Goal: Task Accomplishment & Management: Complete application form

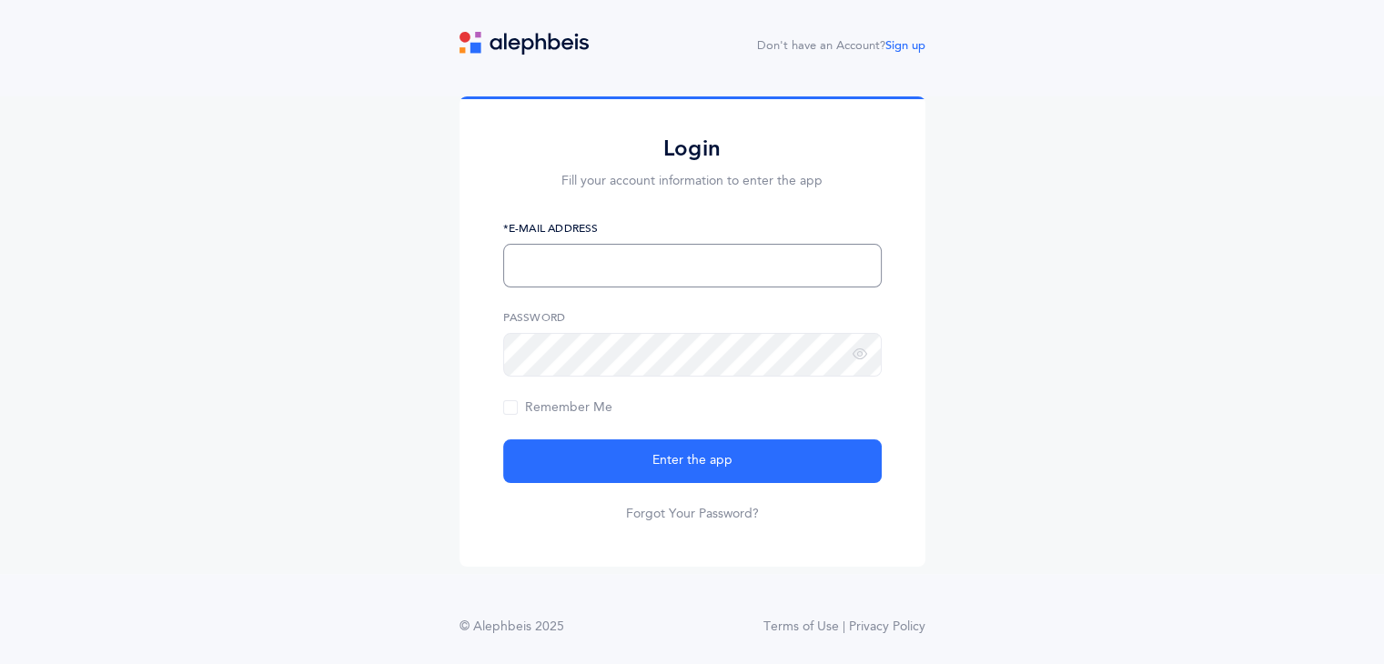
click at [595, 252] on input "text" at bounding box center [692, 266] width 379 height 44
click at [553, 278] on input "text" at bounding box center [692, 266] width 379 height 44
type input "[EMAIL_ADDRESS][DOMAIN_NAME]"
click at [711, 515] on link "Forgot Your Password?" at bounding box center [692, 514] width 133 height 18
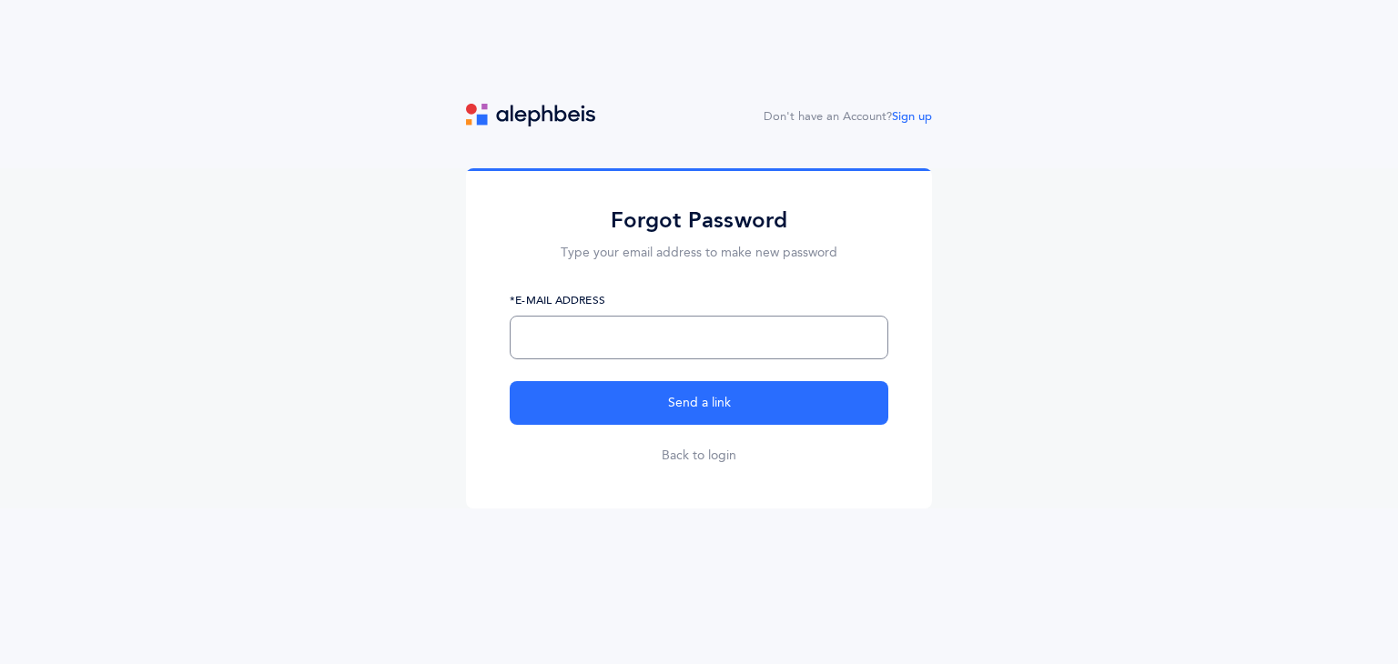
click at [618, 345] on input "text" at bounding box center [699, 338] width 379 height 44
type input "[EMAIL_ADDRESS][DOMAIN_NAME]"
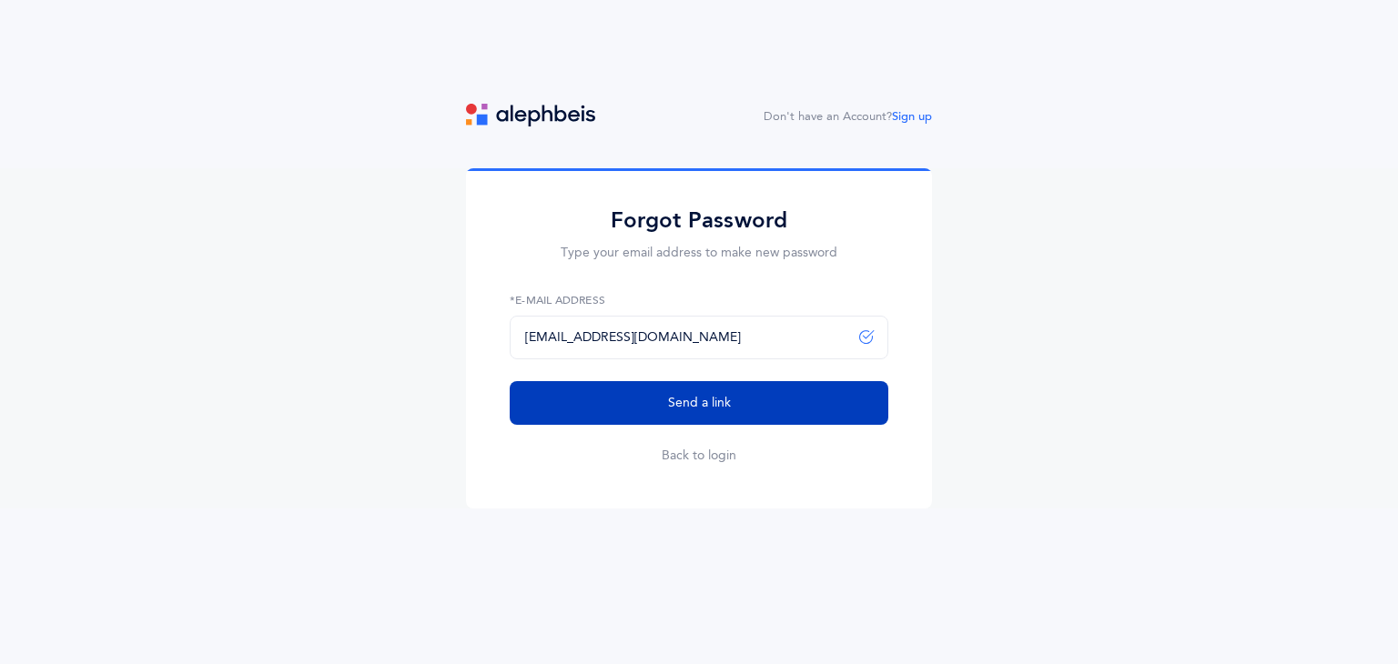
click at [732, 420] on button "Send a link" at bounding box center [699, 403] width 379 height 44
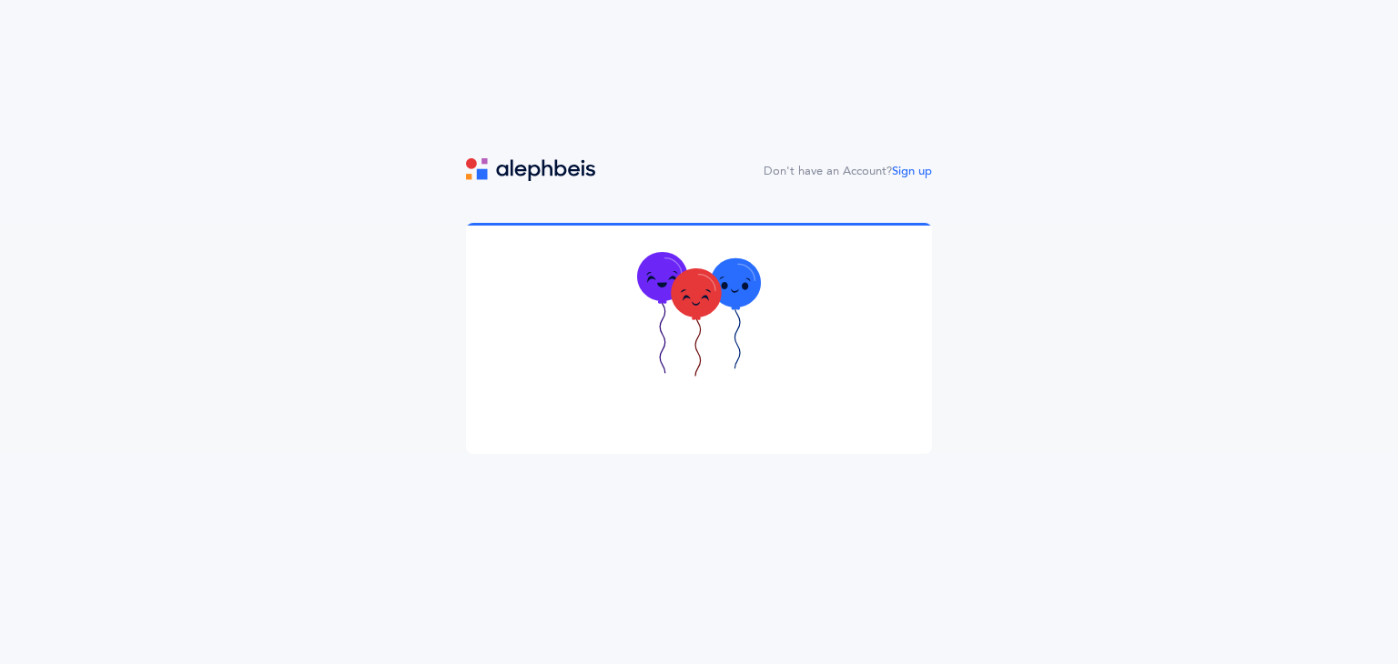
click at [702, 323] on icon at bounding box center [699, 316] width 124 height 129
click at [732, 307] on icon at bounding box center [736, 285] width 50 height 49
click at [683, 298] on icon at bounding box center [685, 297] width 9 height 7
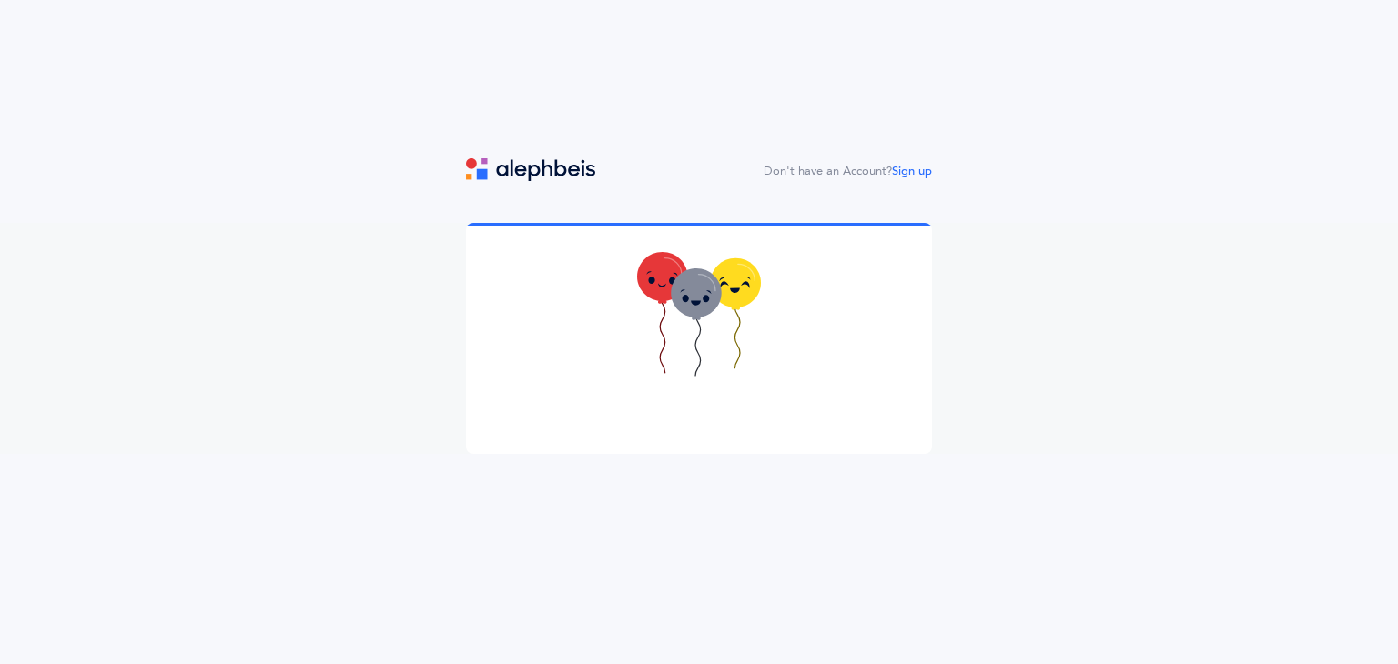
click at [543, 144] on div "Don't have an Account? Sign up" at bounding box center [699, 332] width 1398 height 664
click at [920, 169] on link "Sign up" at bounding box center [912, 171] width 40 height 13
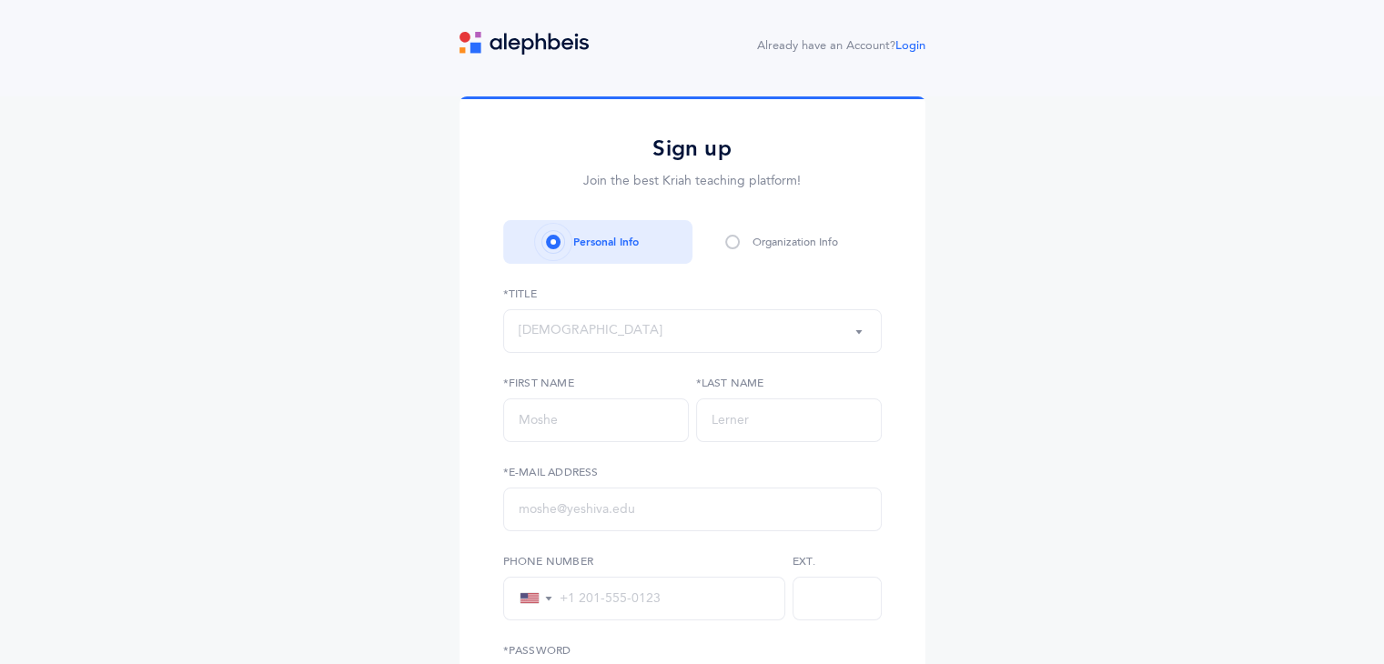
click at [666, 325] on div "[DEMOGRAPHIC_DATA]" at bounding box center [693, 331] width 348 height 31
click at [581, 522] on link "Mrs." at bounding box center [693, 531] width 348 height 36
select select "4"
click at [637, 418] on input "text" at bounding box center [596, 421] width 186 height 44
type input "Rivka"
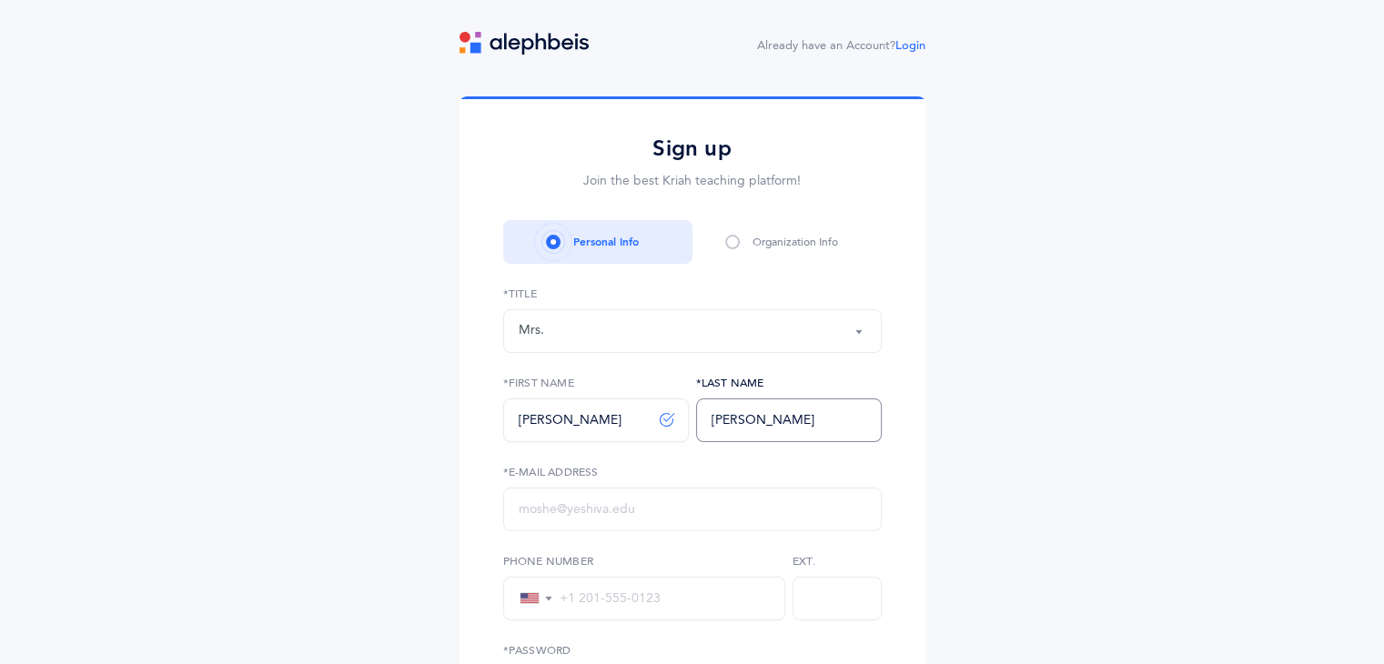
type input "Goodman"
type input "[EMAIL_ADDRESS][DOMAIN_NAME]"
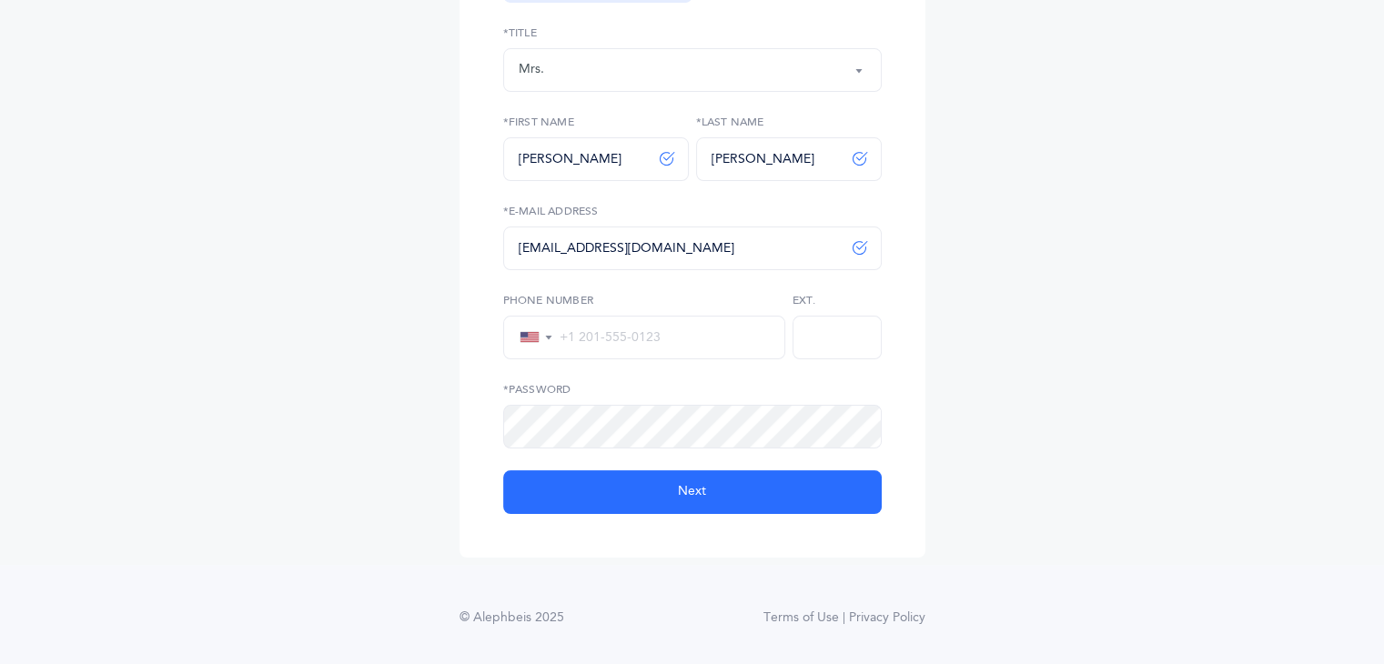
click at [591, 343] on input "tel" at bounding box center [661, 337] width 217 height 16
type input "+1 212-470-9106"
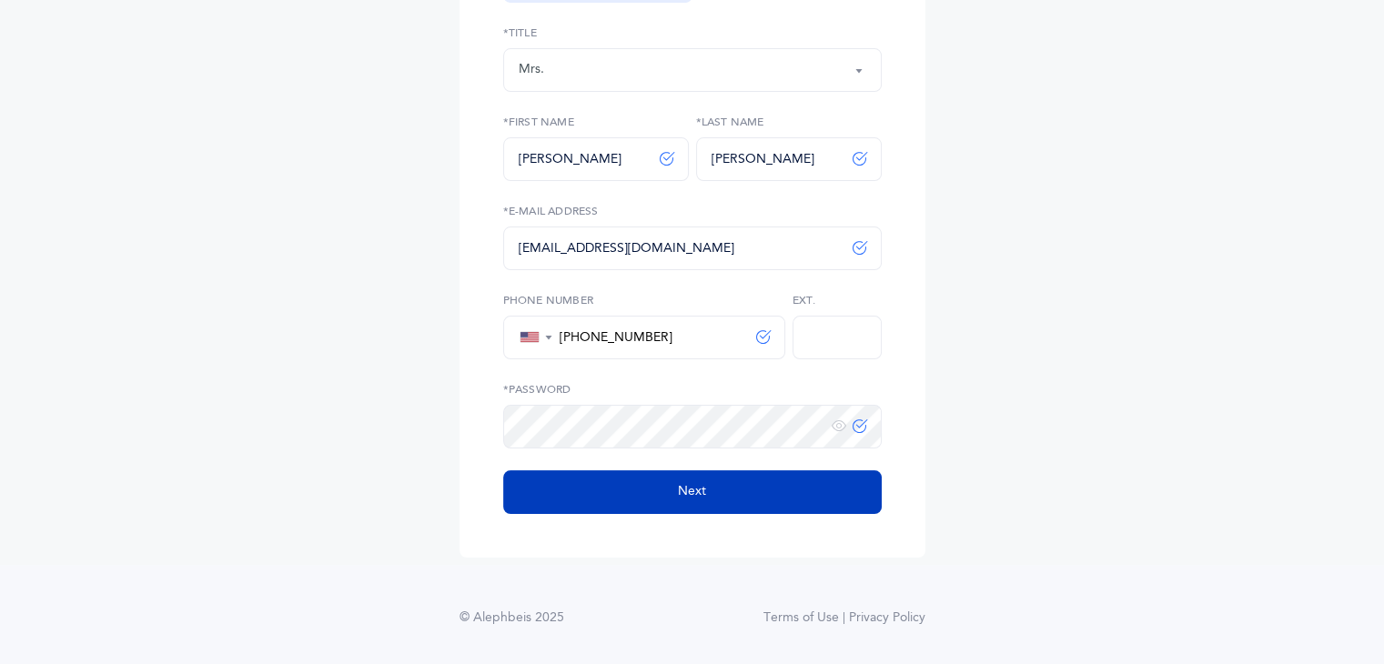
click at [712, 492] on button "Next" at bounding box center [692, 492] width 379 height 44
select select
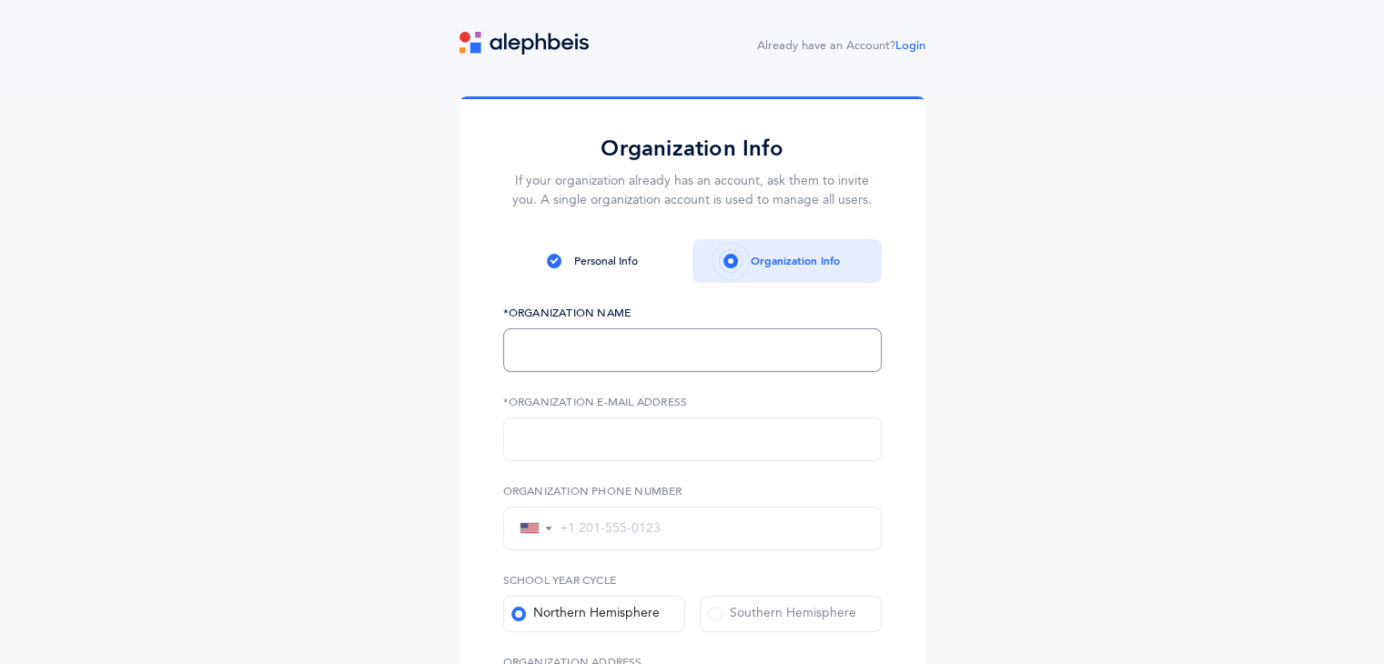
click at [621, 354] on input "text" at bounding box center [692, 350] width 379 height 44
type input "LEC"
click at [600, 259] on div "Personal Info" at bounding box center [606, 261] width 64 height 16
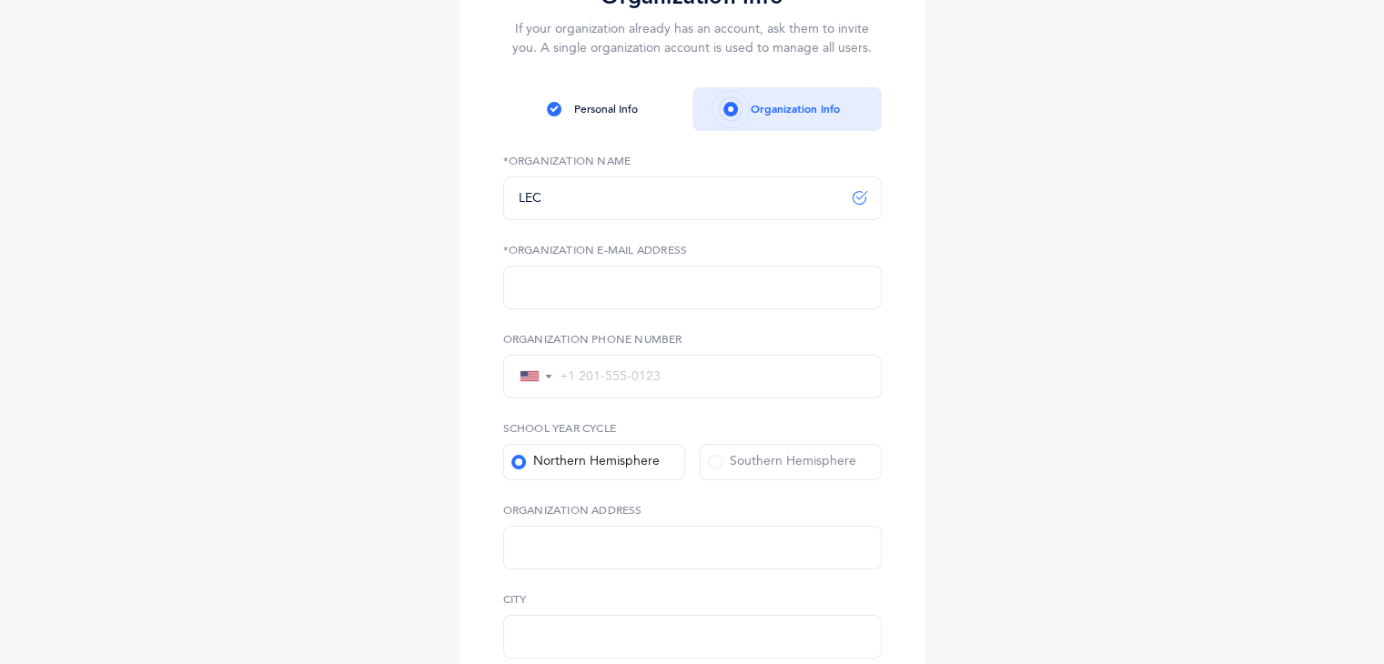
scroll to position [155, 0]
click at [669, 293] on input "text" at bounding box center [692, 285] width 379 height 44
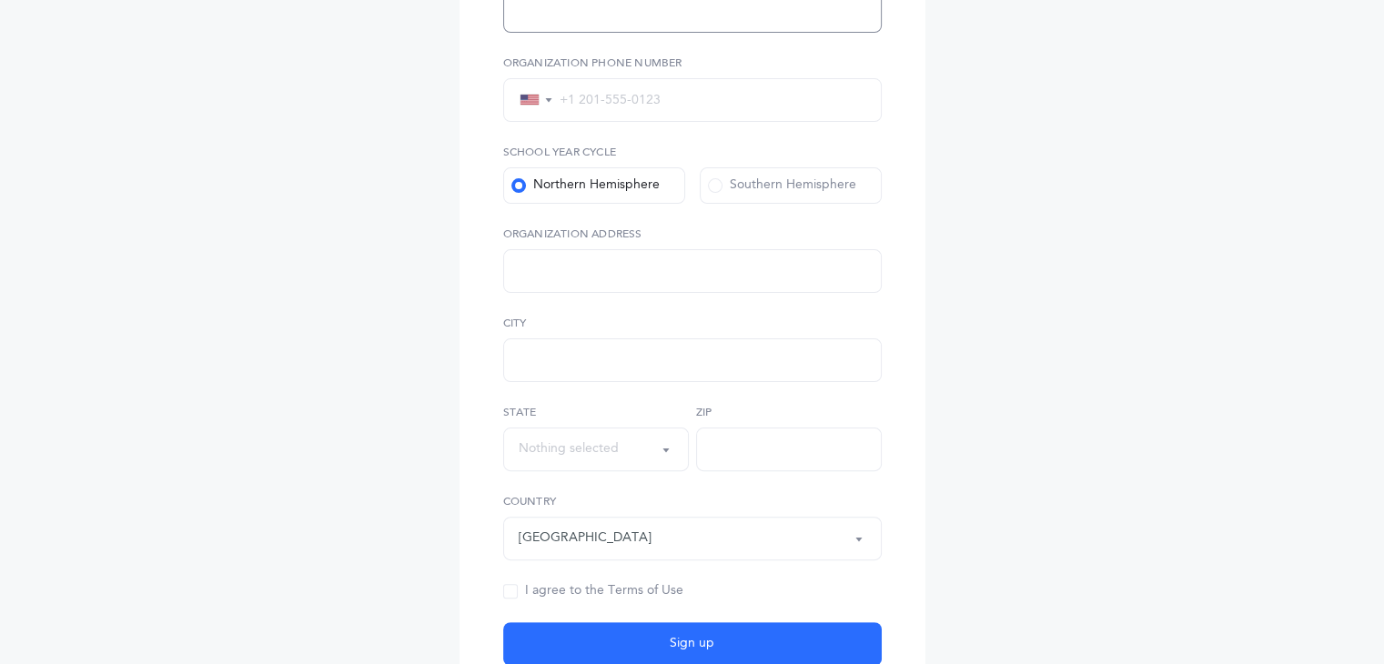
scroll to position [621, 0]
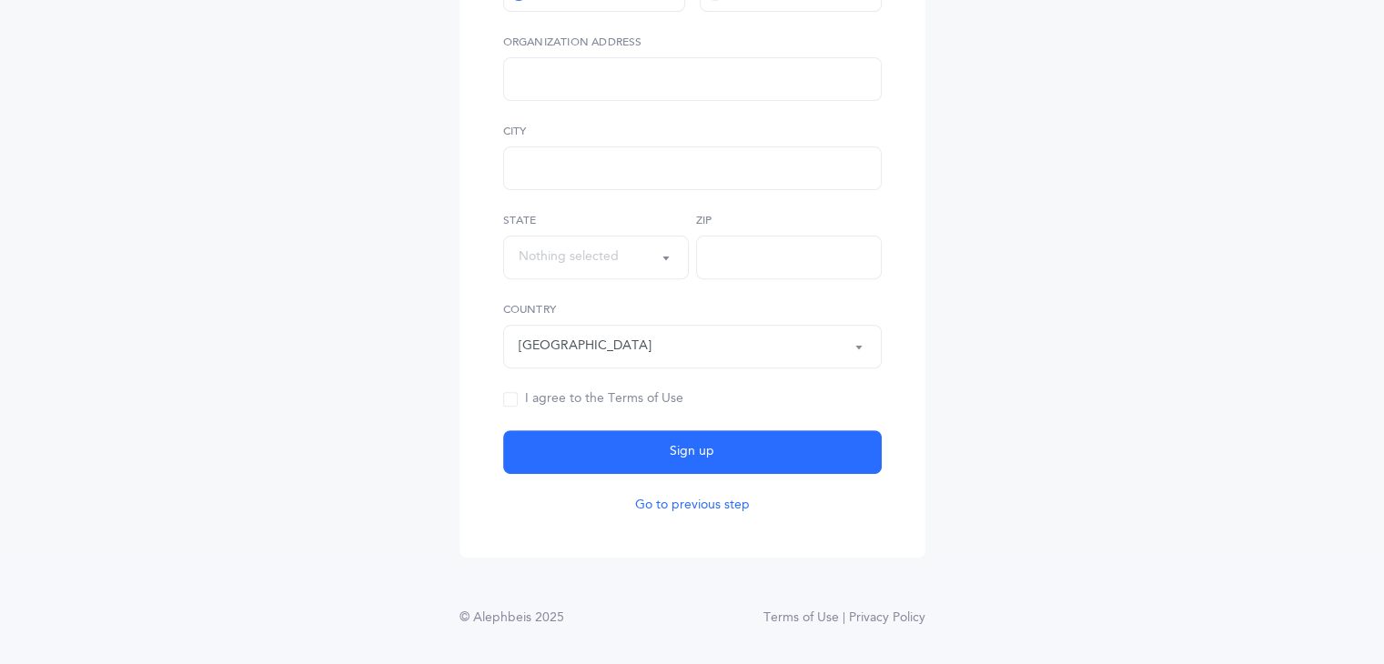
click at [728, 502] on button "Go to previous step" at bounding box center [692, 505] width 115 height 18
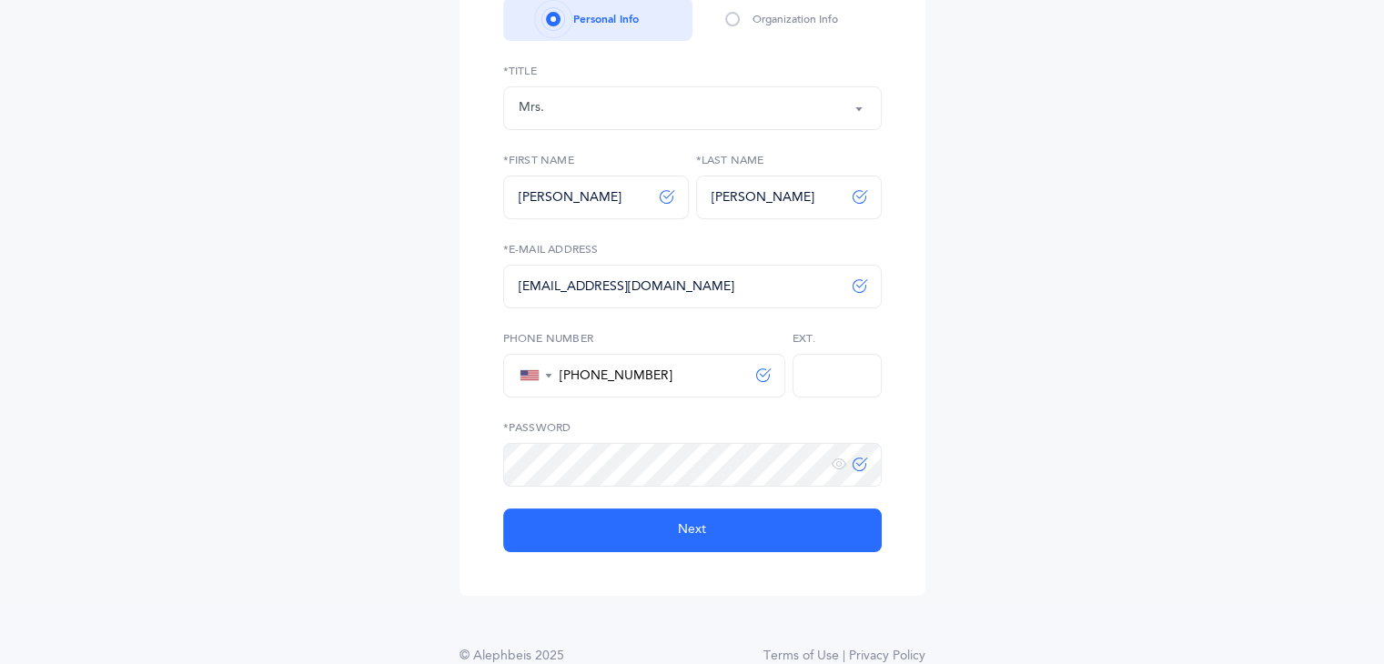
scroll to position [220, 0]
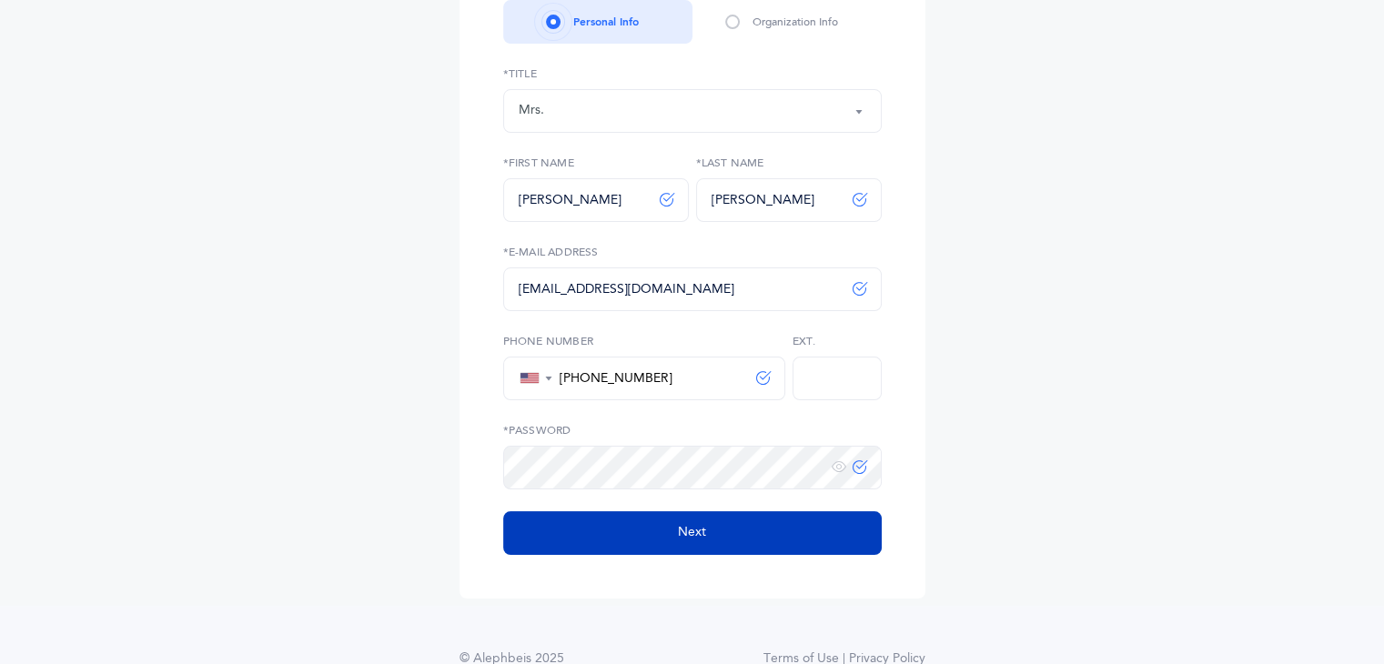
click at [799, 529] on button "Next" at bounding box center [692, 533] width 379 height 44
select select
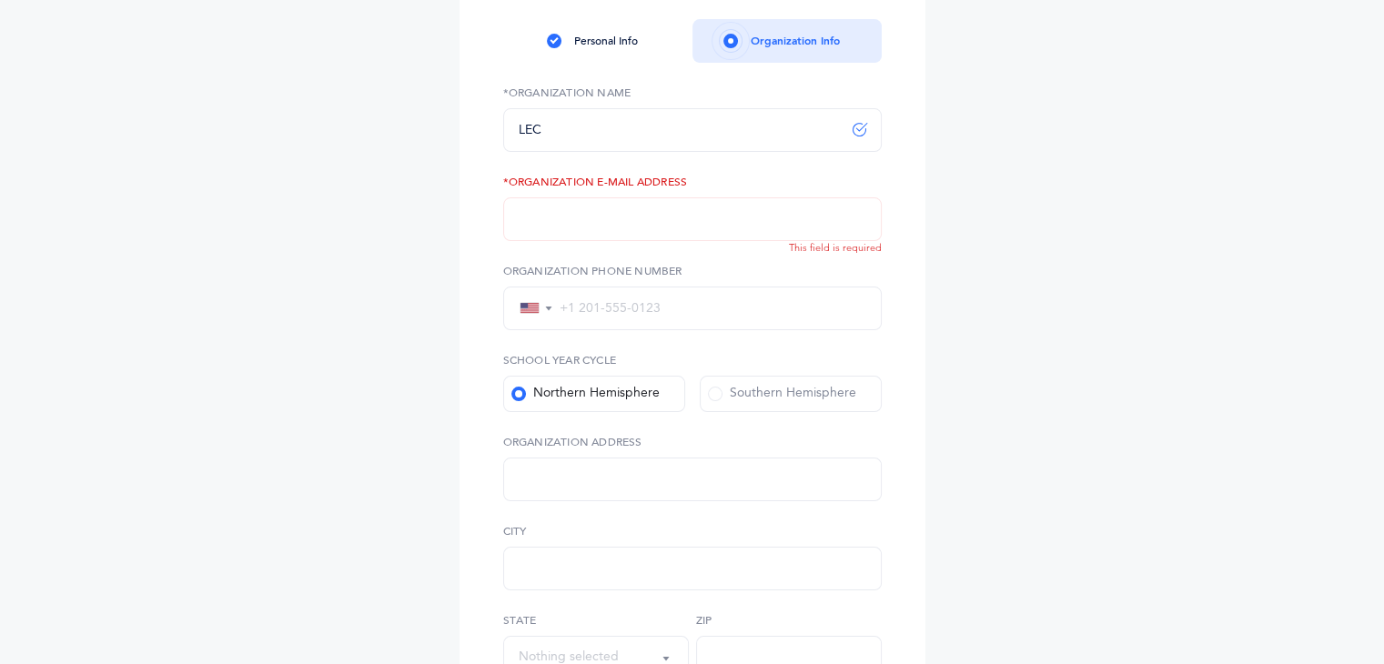
scroll to position [0, 0]
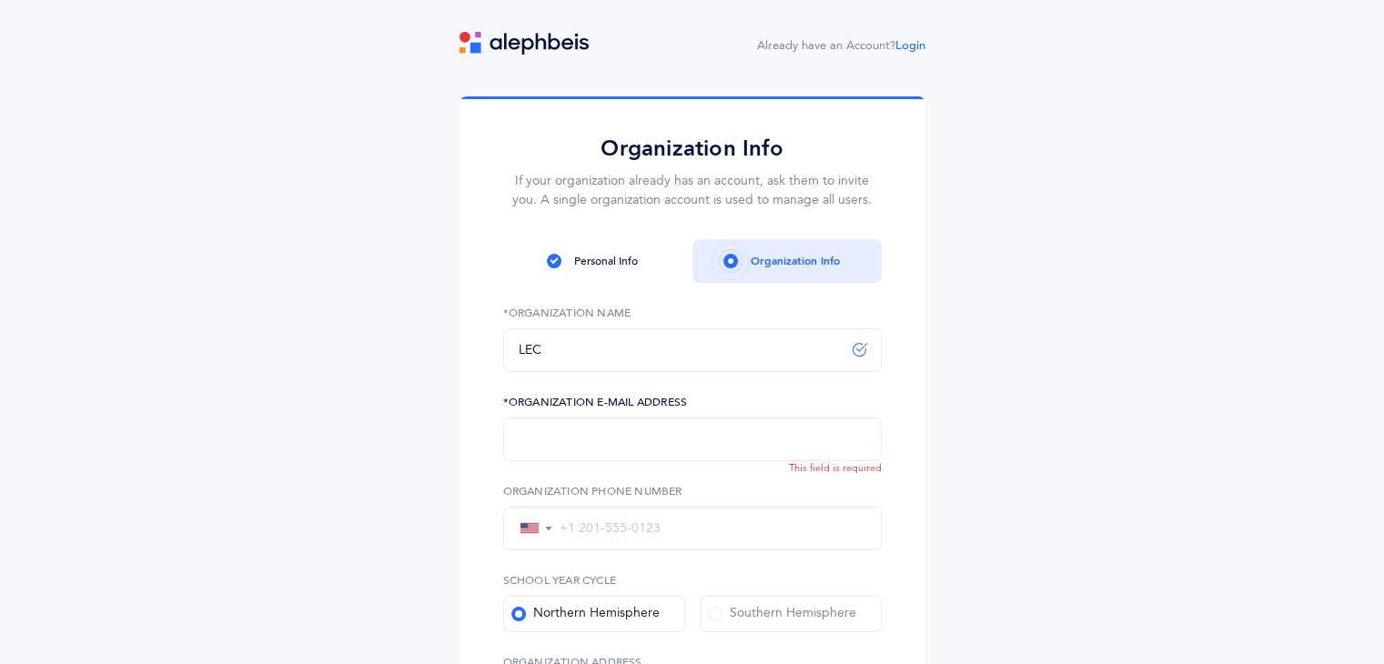
click at [640, 443] on input "text" at bounding box center [692, 440] width 379 height 44
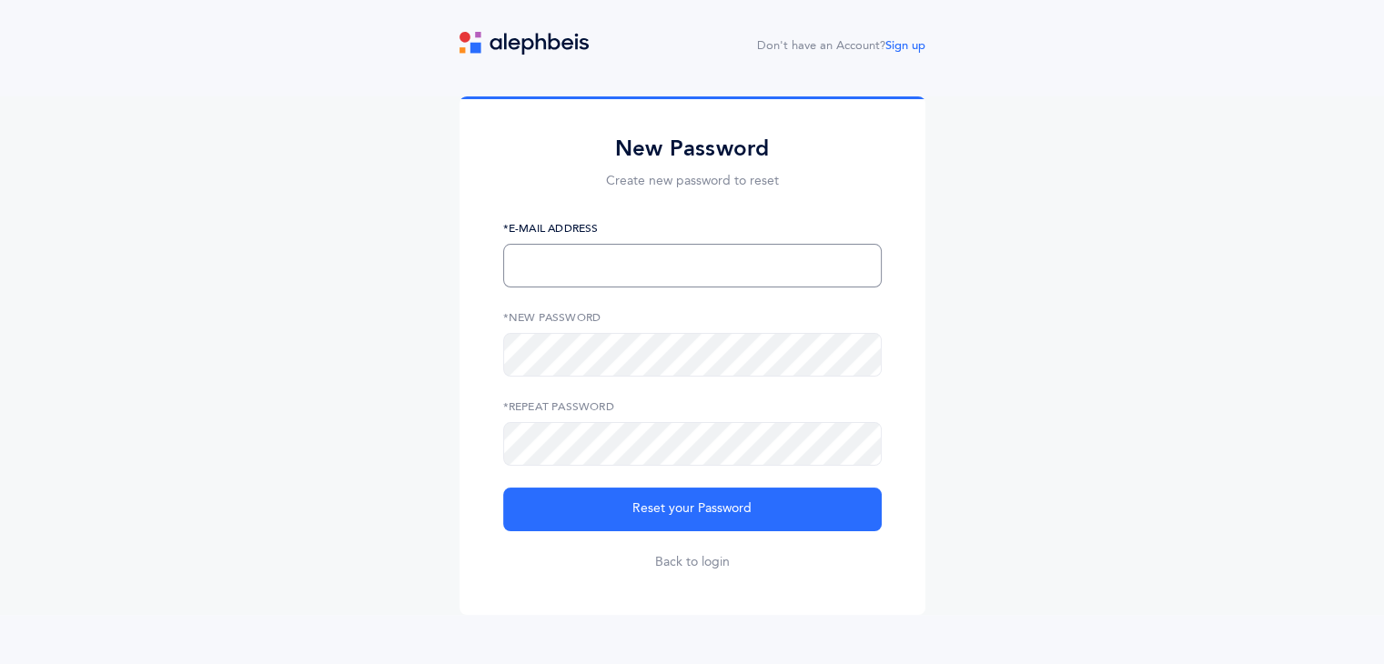
click at [616, 271] on input "text" at bounding box center [692, 266] width 379 height 44
type input "[EMAIL_ADDRESS][DOMAIN_NAME]"
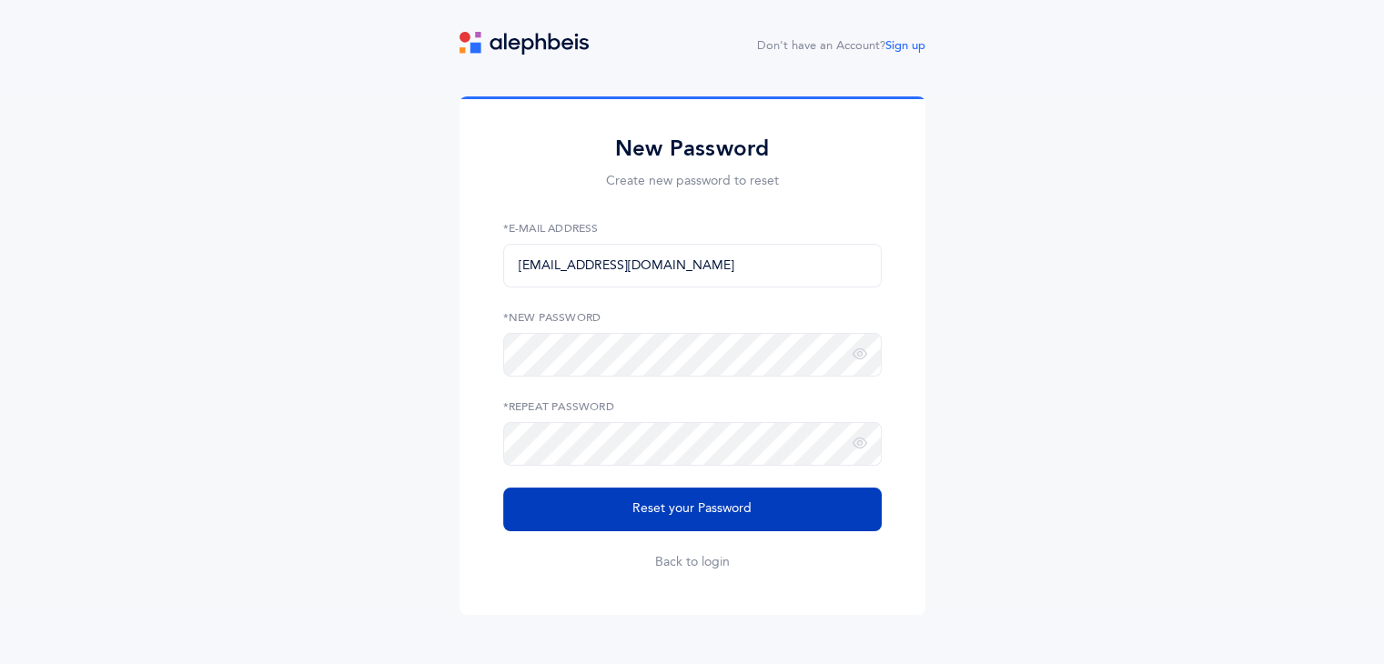
click at [678, 496] on button "Reset your Password" at bounding box center [692, 510] width 379 height 44
click at [641, 500] on span "Reset your Password" at bounding box center [691, 509] width 119 height 19
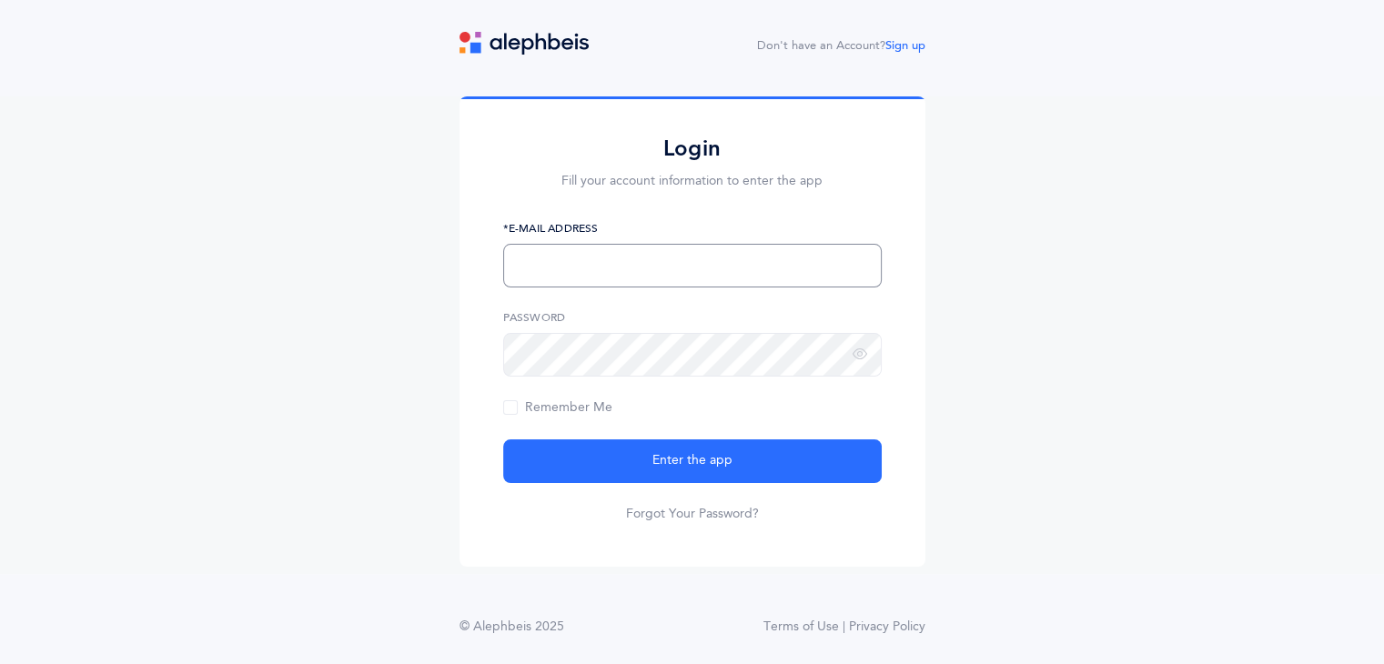
click at [684, 278] on input "text" at bounding box center [692, 266] width 379 height 44
type input "rivkiben@gmail.com"
click at [503, 439] on button "Enter the app" at bounding box center [692, 461] width 379 height 44
click at [600, 237] on div "*E-Mail Address" at bounding box center [692, 253] width 379 height 67
click at [608, 259] on input "text" at bounding box center [692, 266] width 379 height 44
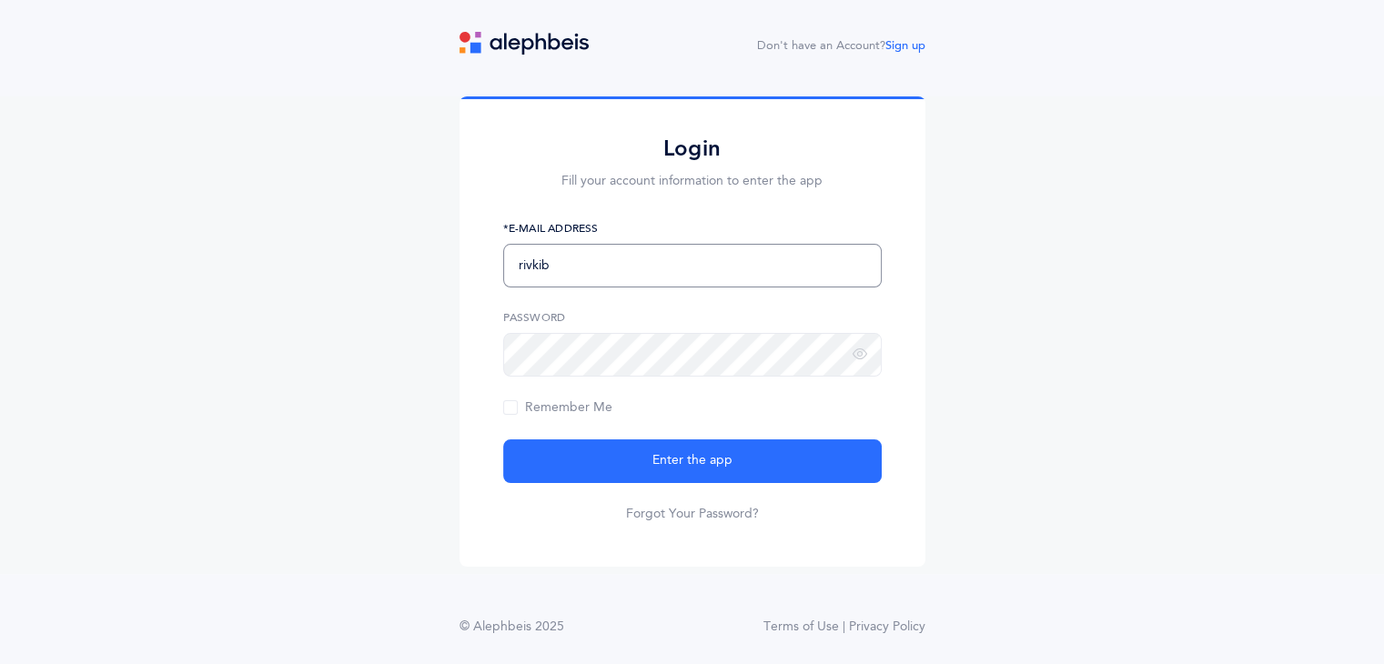
type input "[EMAIL_ADDRESS][DOMAIN_NAME]"
click at [510, 403] on span "Remember Me" at bounding box center [557, 407] width 109 height 15
click at [0, 0] on input "Remember Me" at bounding box center [0, 0] width 0 height 0
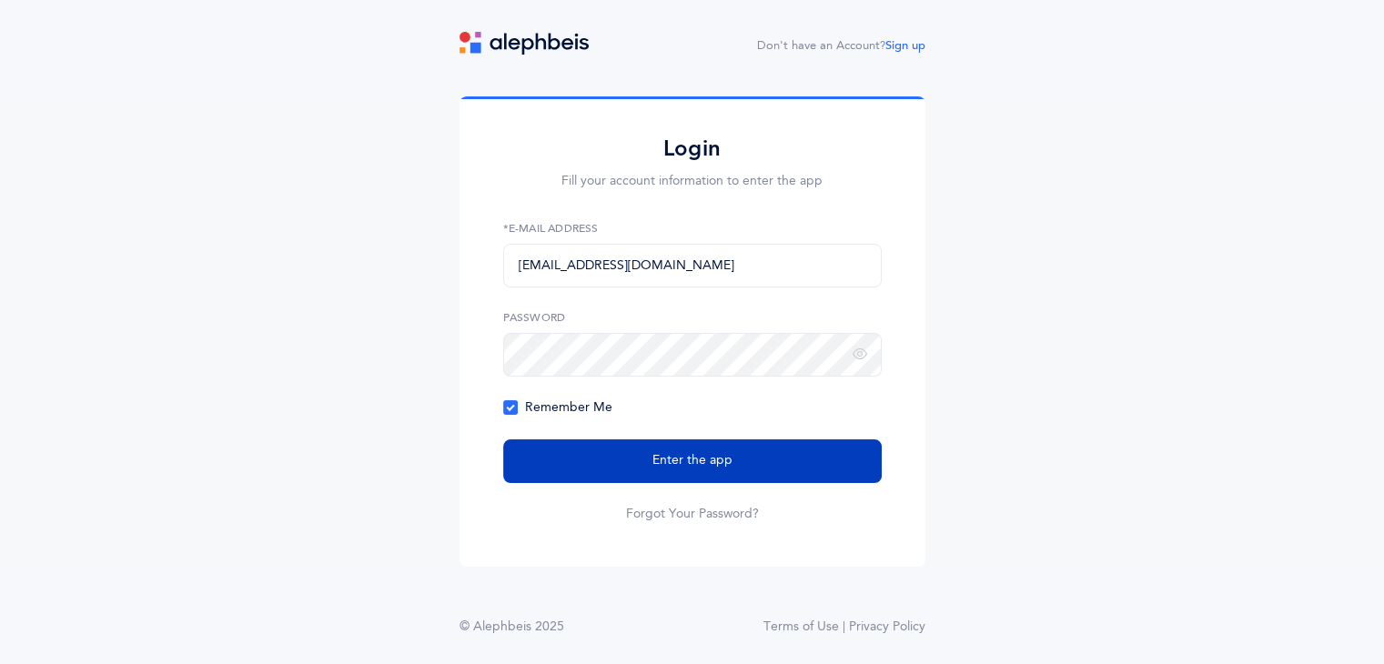
click at [661, 447] on button "Enter the app" at bounding box center [692, 461] width 379 height 44
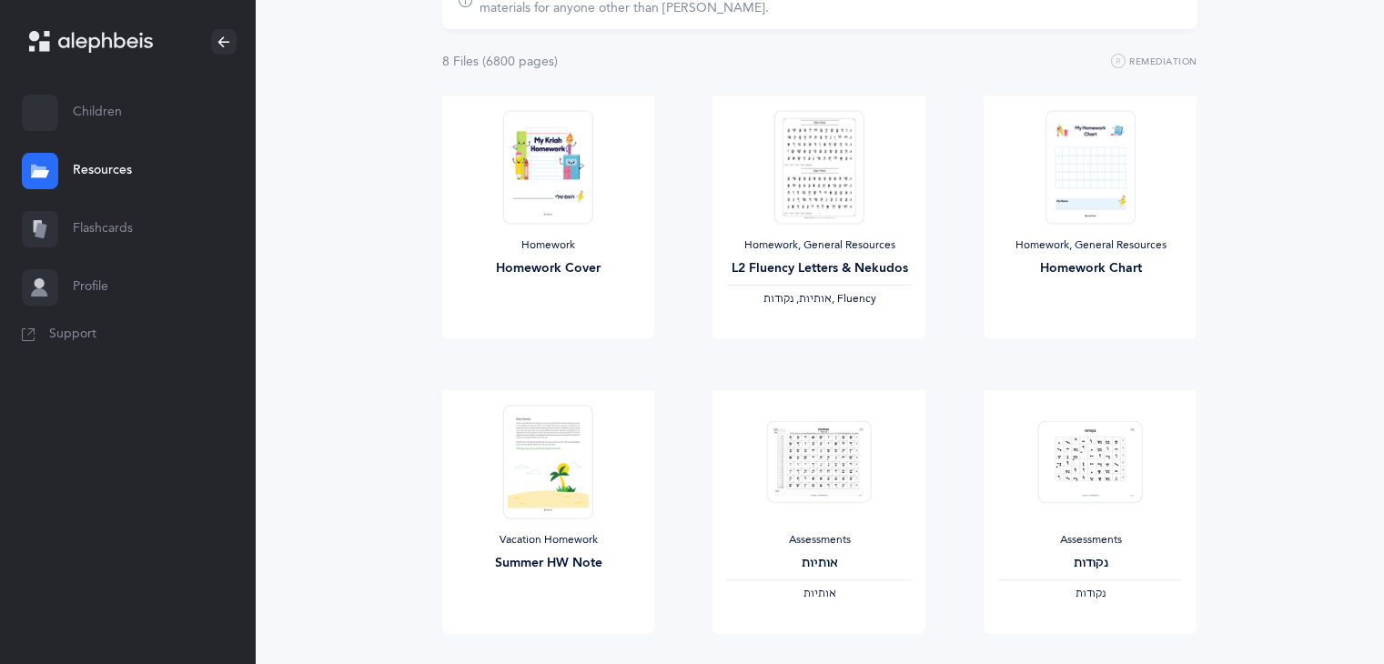
scroll to position [214, 0]
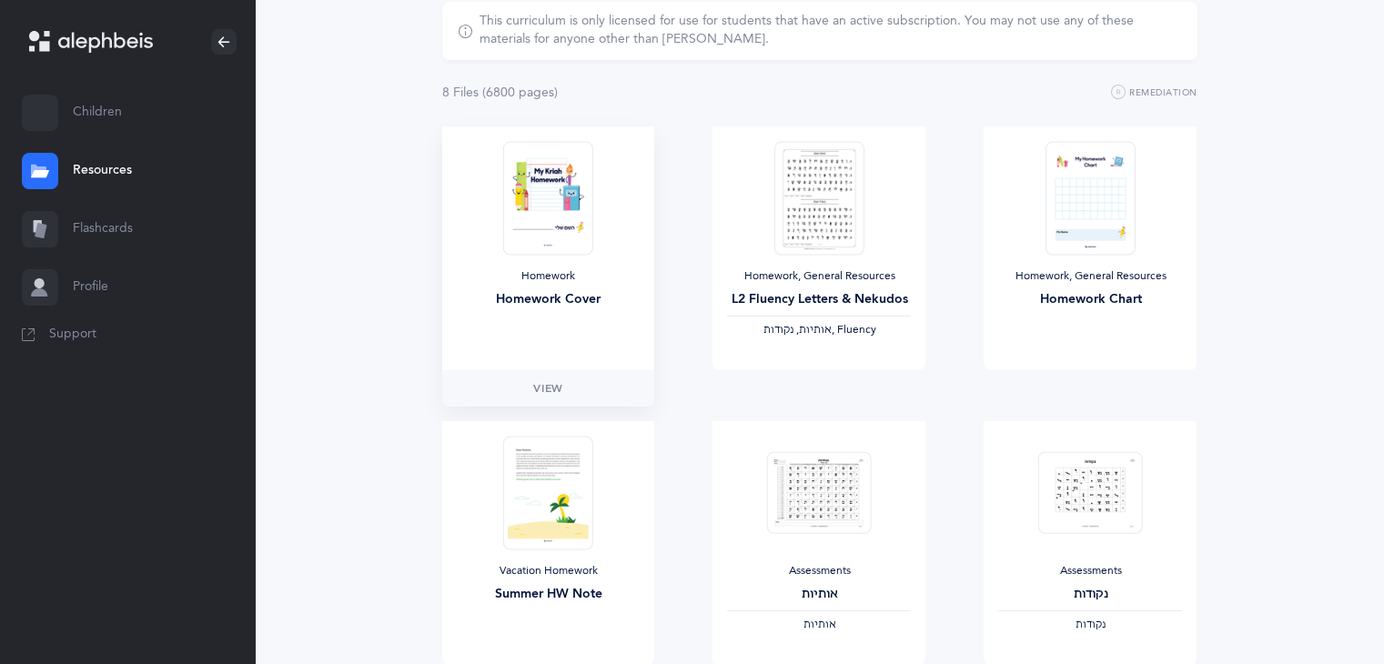
click at [588, 213] on img at bounding box center [547, 198] width 89 height 114
click at [547, 388] on span "View" at bounding box center [547, 388] width 29 height 16
click at [830, 390] on span "View" at bounding box center [818, 388] width 29 height 16
click at [1101, 379] on link "View" at bounding box center [1090, 388] width 213 height 36
click at [833, 623] on span "‫אותיות‬" at bounding box center [819, 624] width 33 height 13
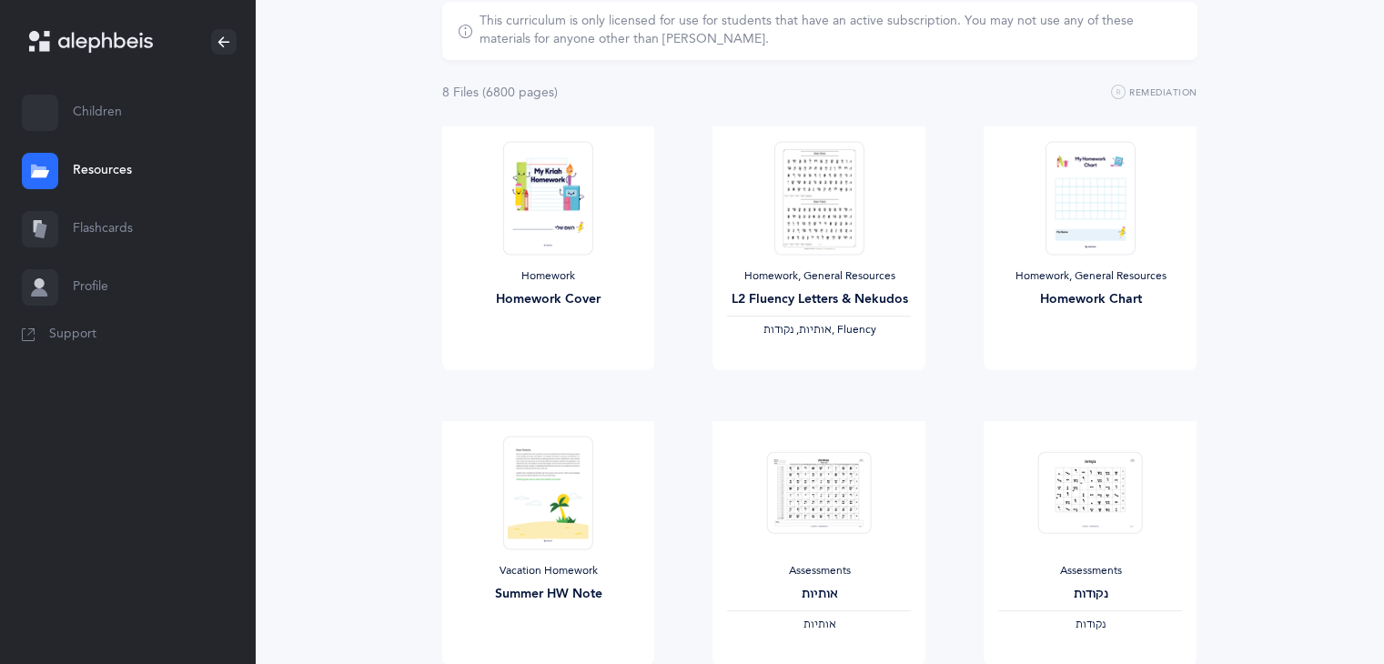
scroll to position [498, 0]
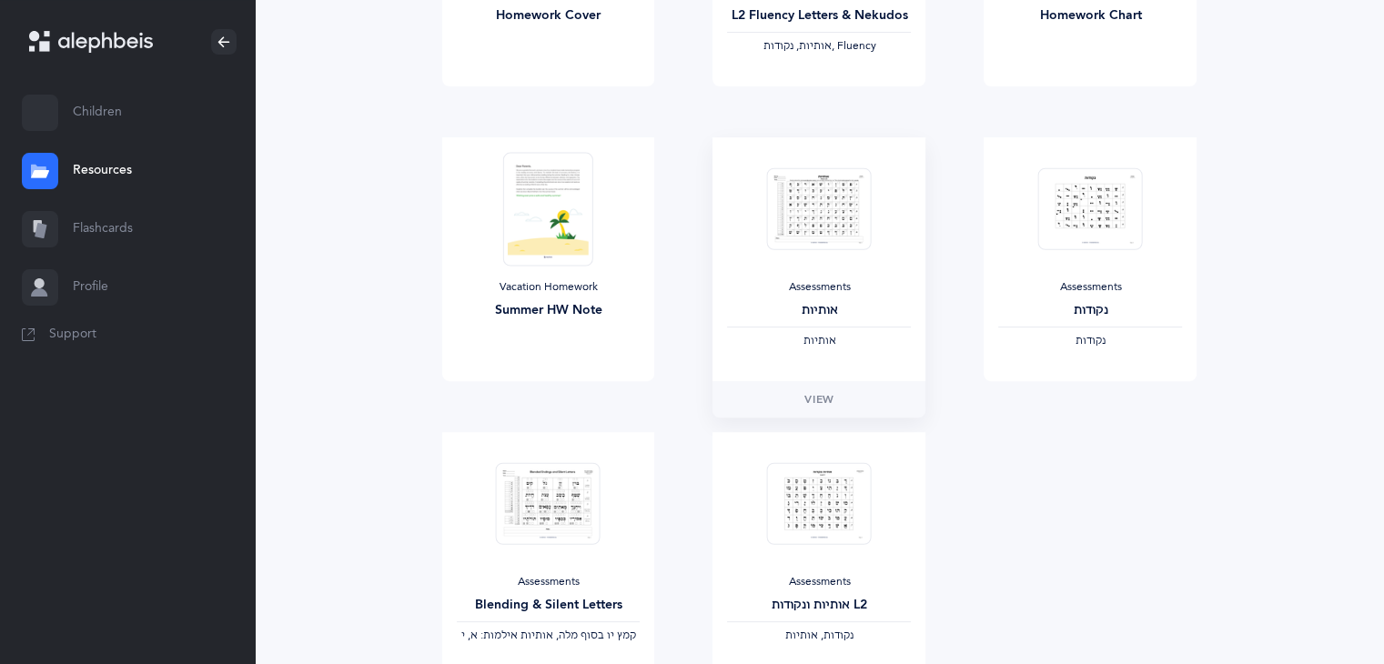
click at [822, 363] on div "Assessments אותיות ‫אותיות‬" at bounding box center [818, 259] width 213 height 244
click at [823, 387] on link "View" at bounding box center [818, 399] width 213 height 36
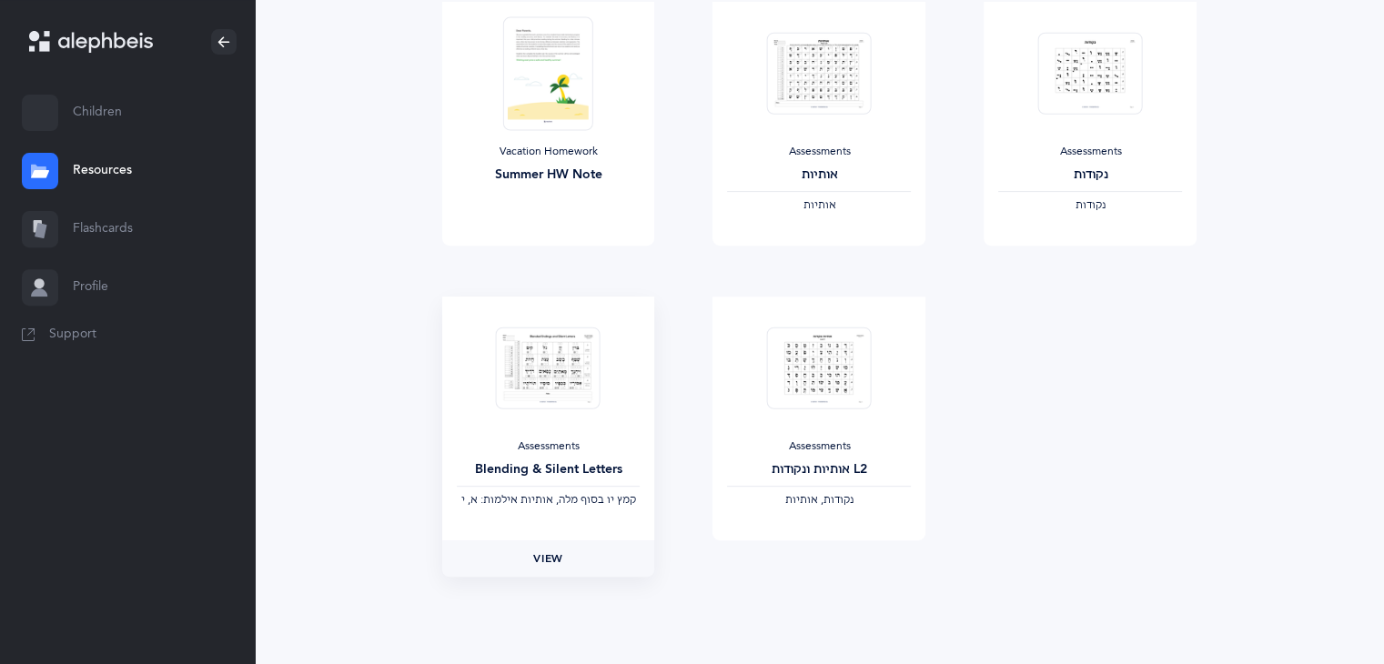
click at [555, 553] on span "View" at bounding box center [547, 558] width 29 height 16
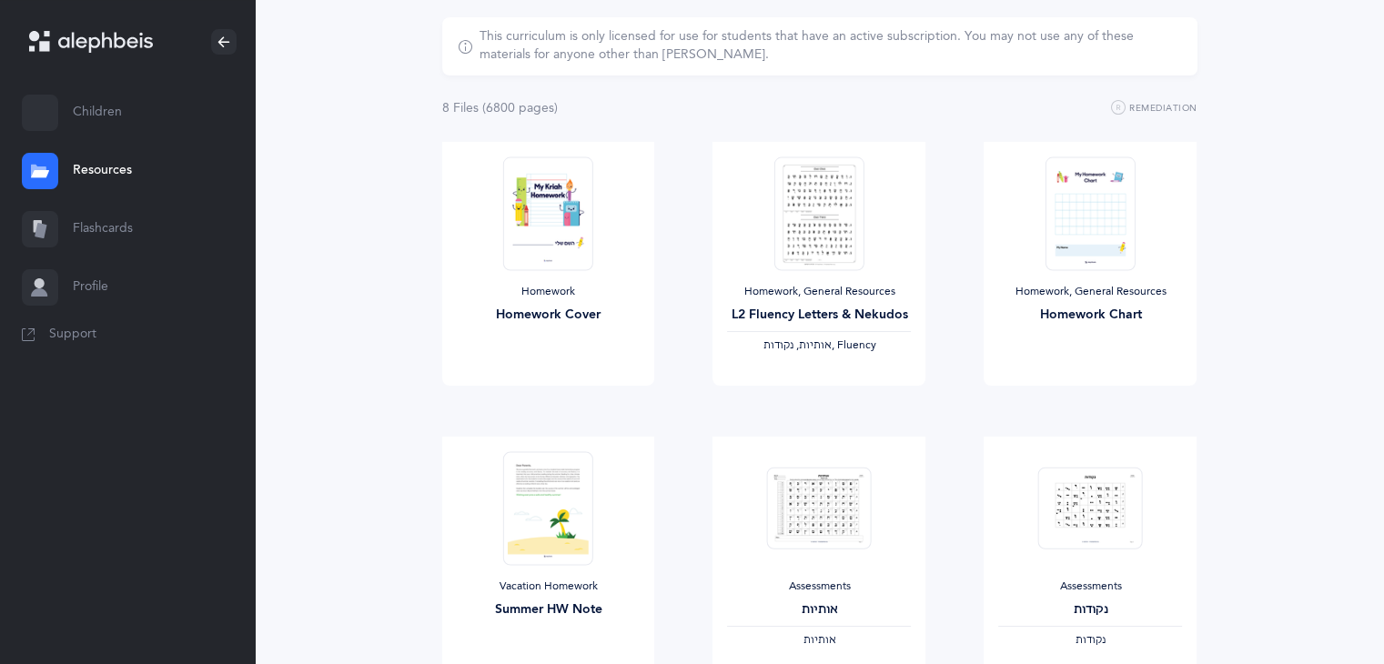
scroll to position [31, 0]
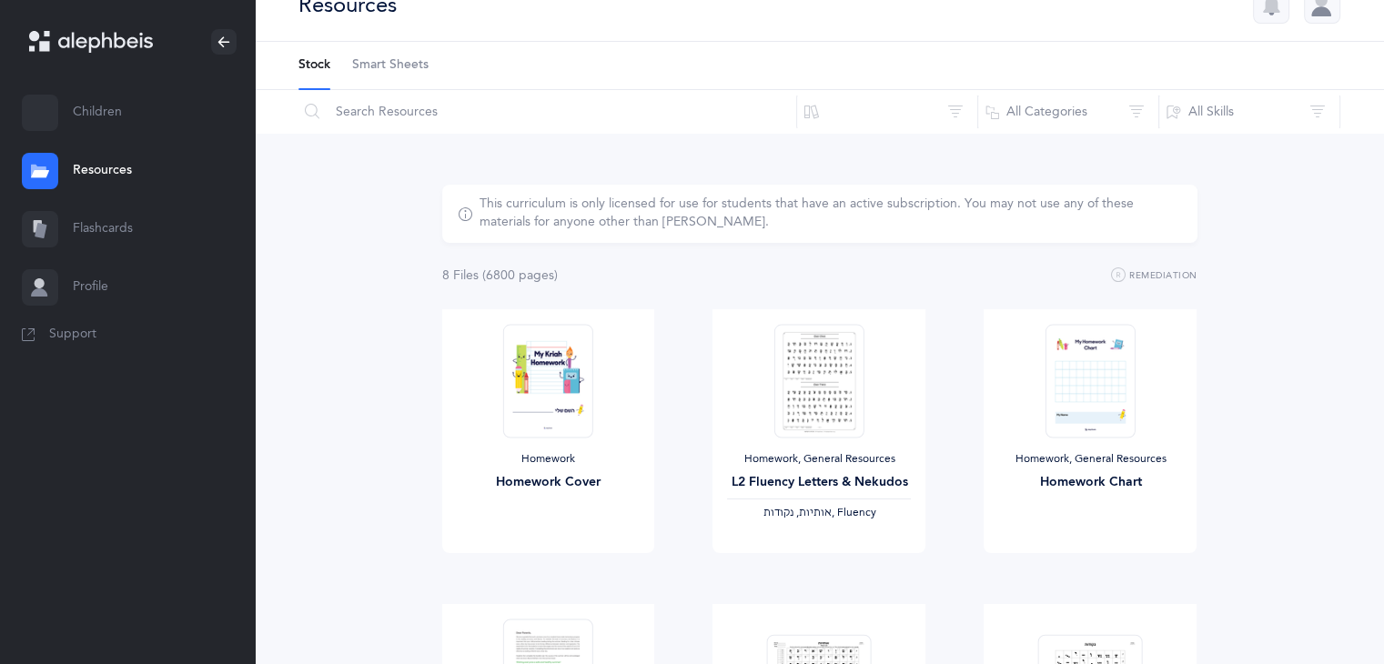
click at [102, 108] on link "Children" at bounding box center [127, 113] width 255 height 58
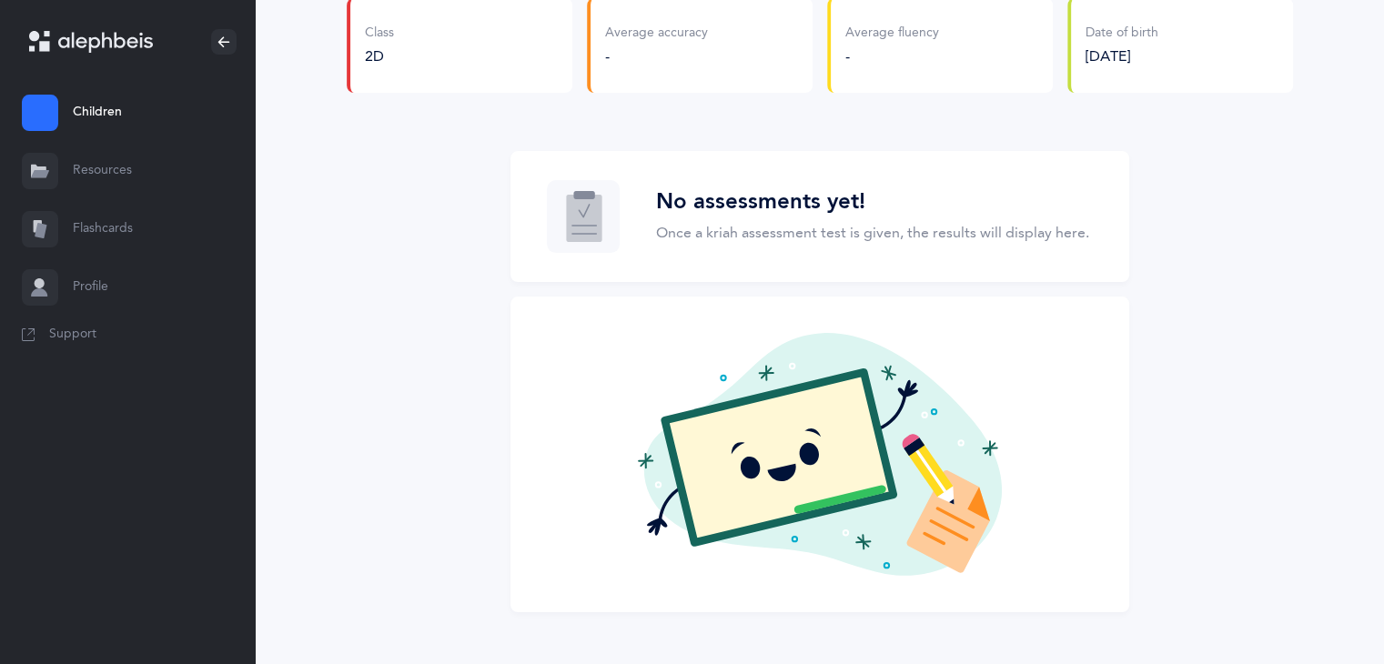
scroll to position [195, 0]
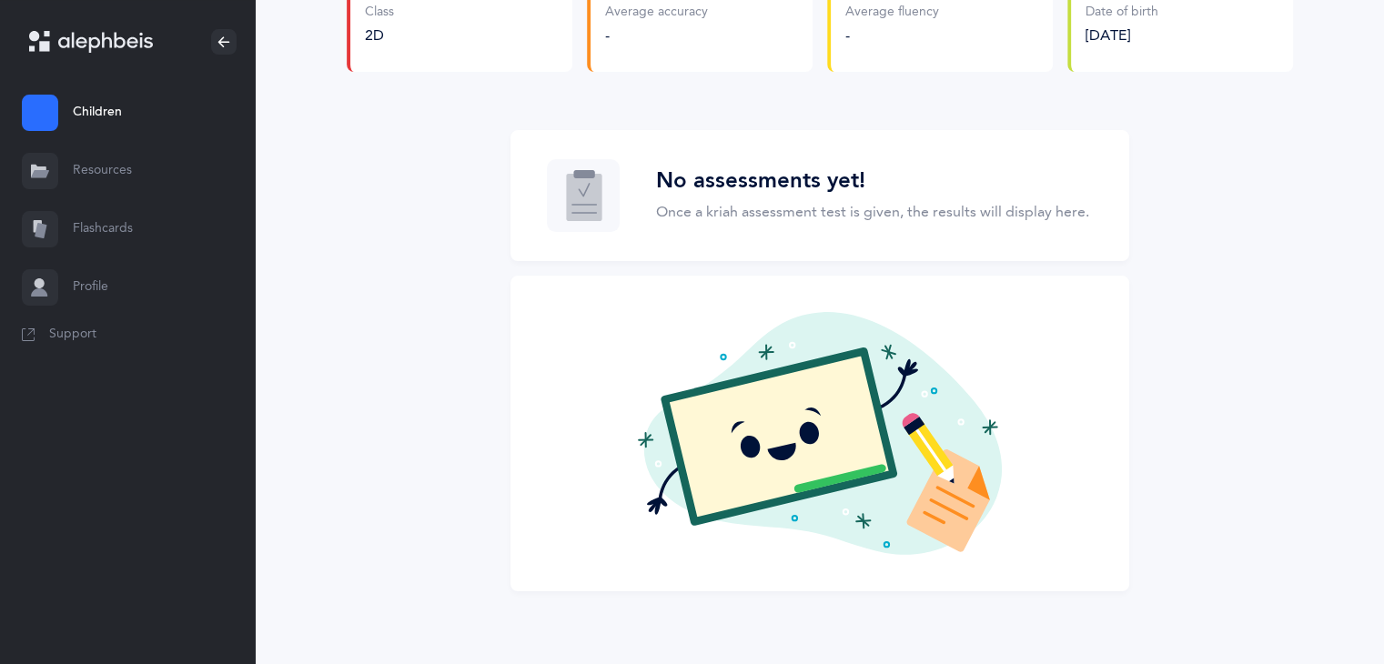
click at [788, 452] on icon at bounding box center [781, 451] width 28 height 17
click at [775, 172] on h3 "No assessments yet!" at bounding box center [872, 181] width 433 height 26
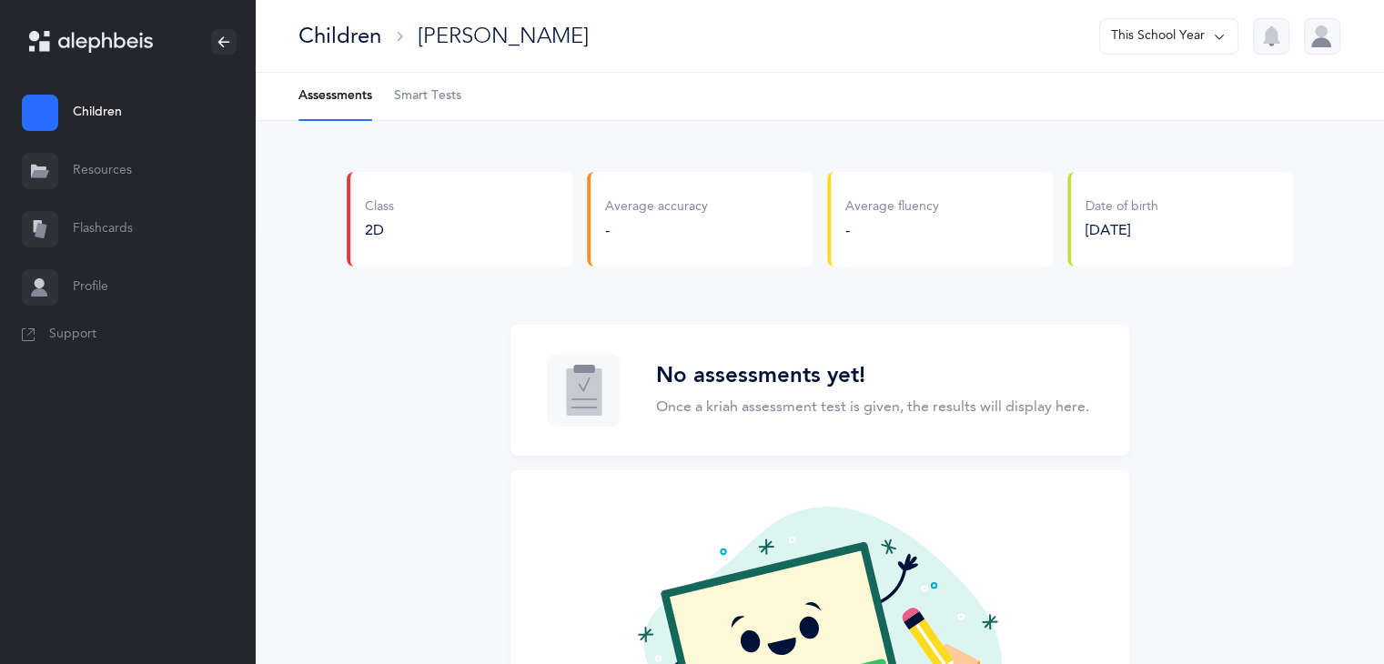
click at [427, 107] on Tests-tab "Smart Tests" at bounding box center [427, 96] width 67 height 47
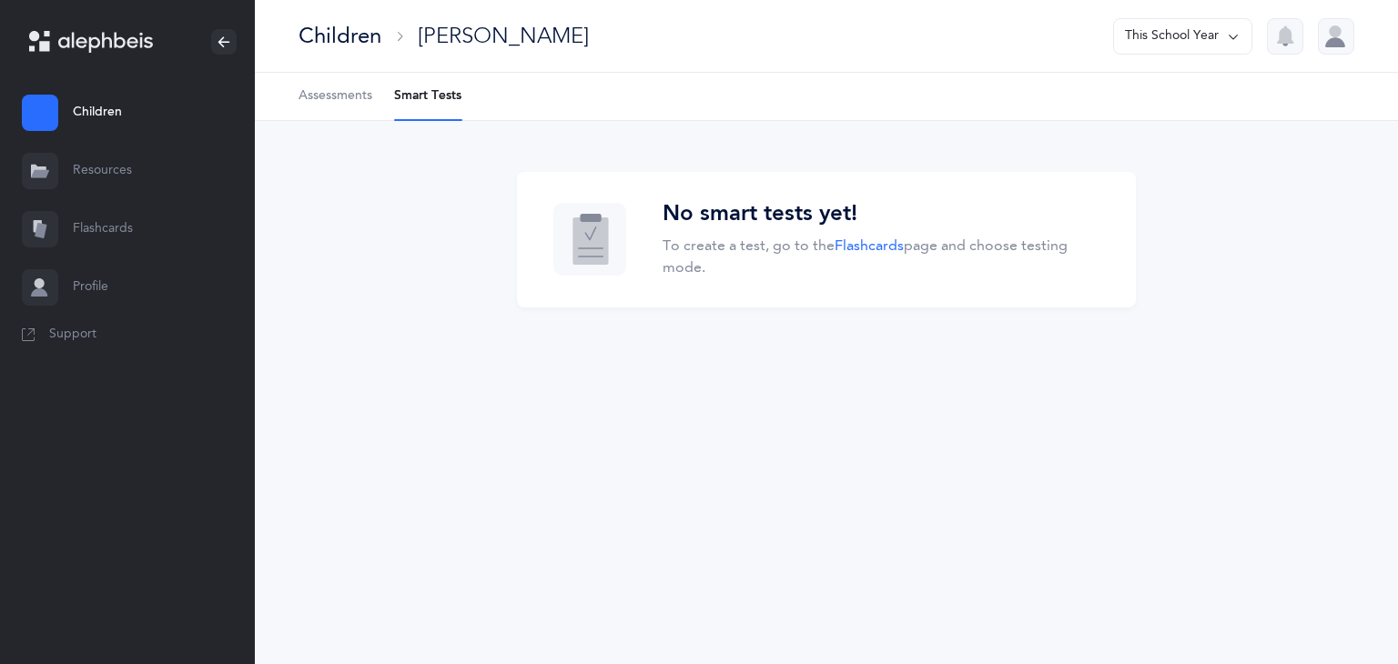
click at [110, 225] on link "Flashcards" at bounding box center [127, 229] width 255 height 58
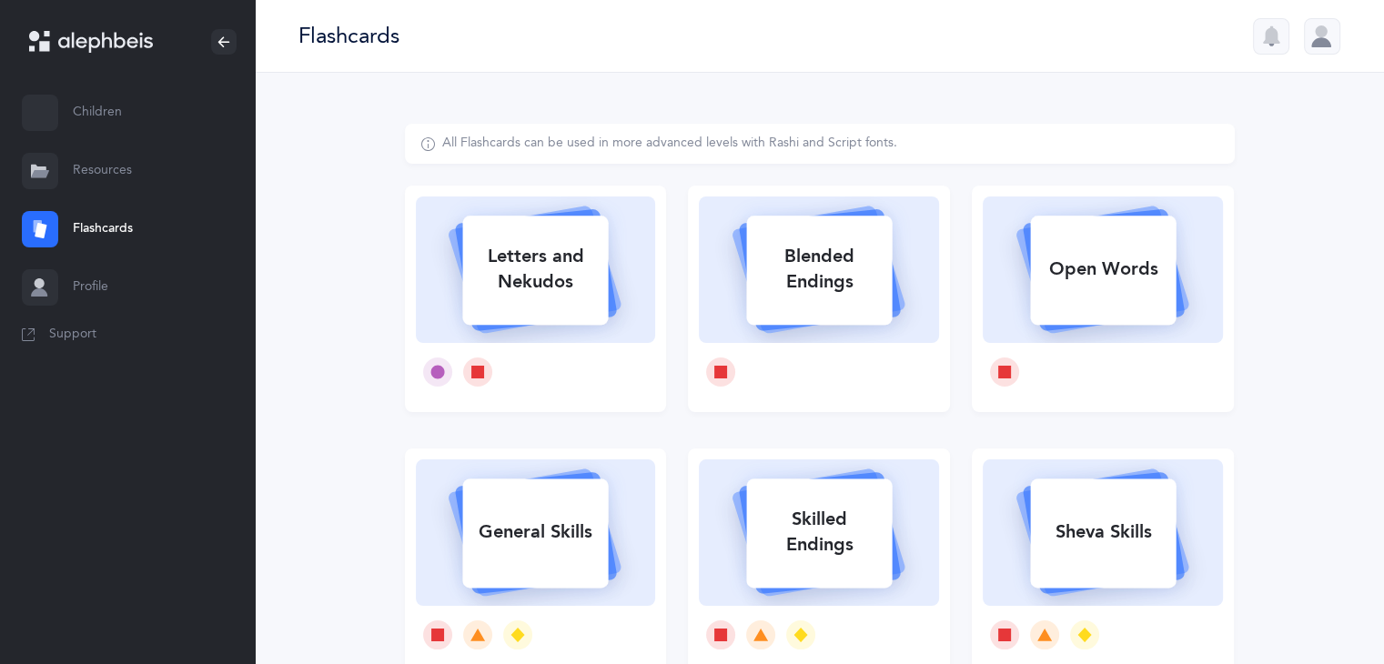
click at [114, 164] on link "Resources" at bounding box center [127, 171] width 255 height 58
